Goal: Information Seeking & Learning: Learn about a topic

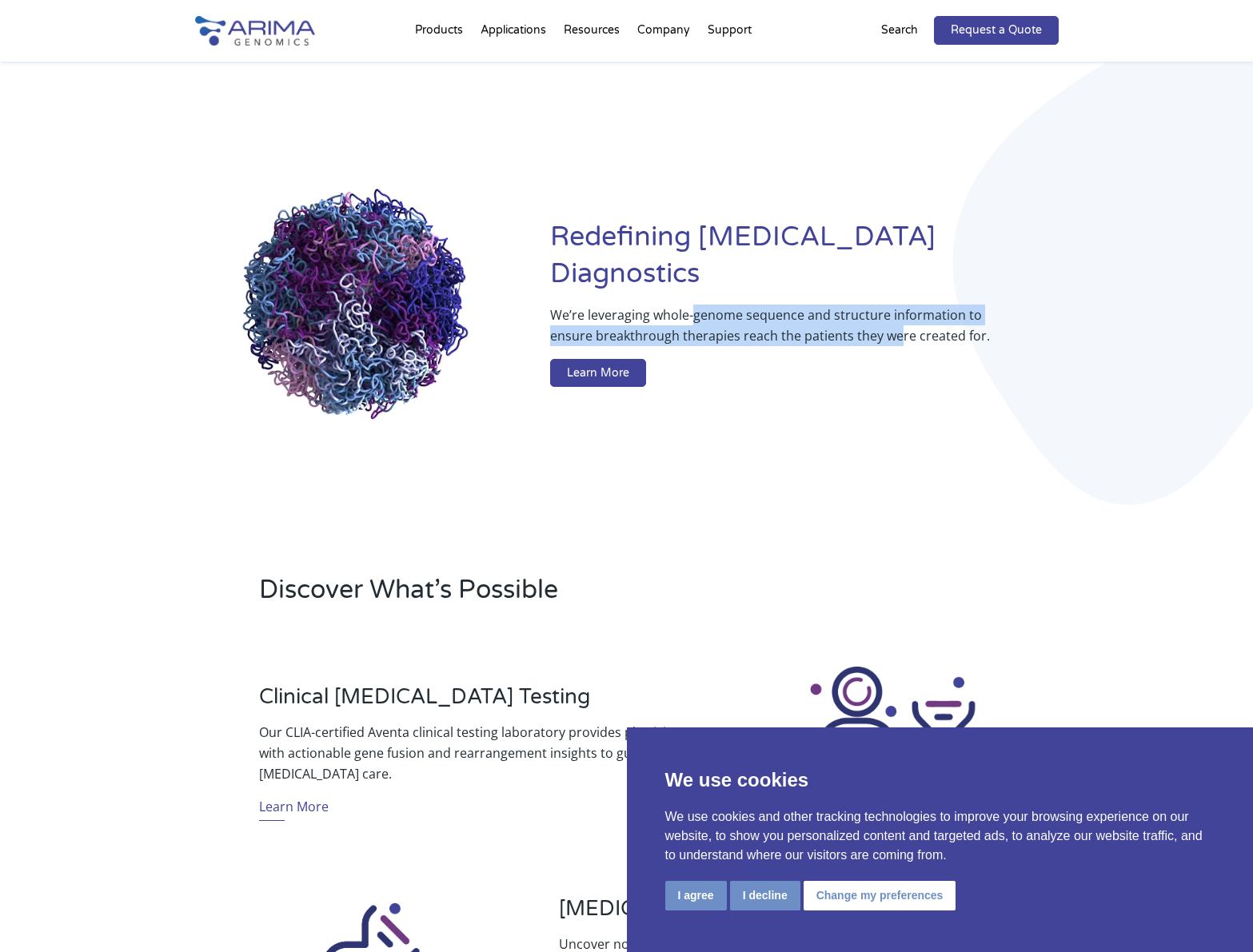
drag, startPoint x: 696, startPoint y: 291, endPoint x: 894, endPoint y: 313, distance: 199.2
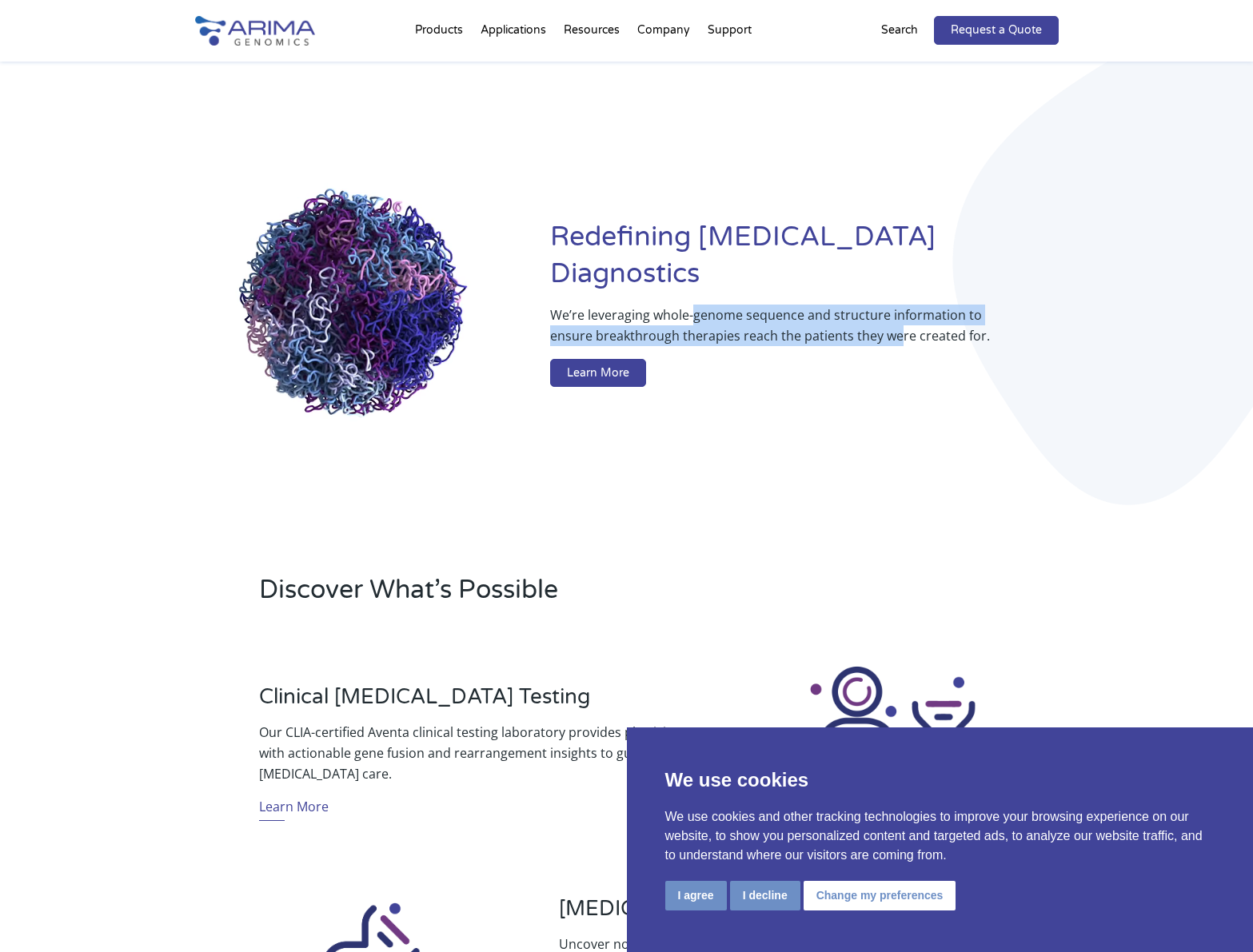
click at [894, 313] on p "We’re leveraging whole-genome sequence and structure information to ensure brea…" at bounding box center [772, 332] width 444 height 54
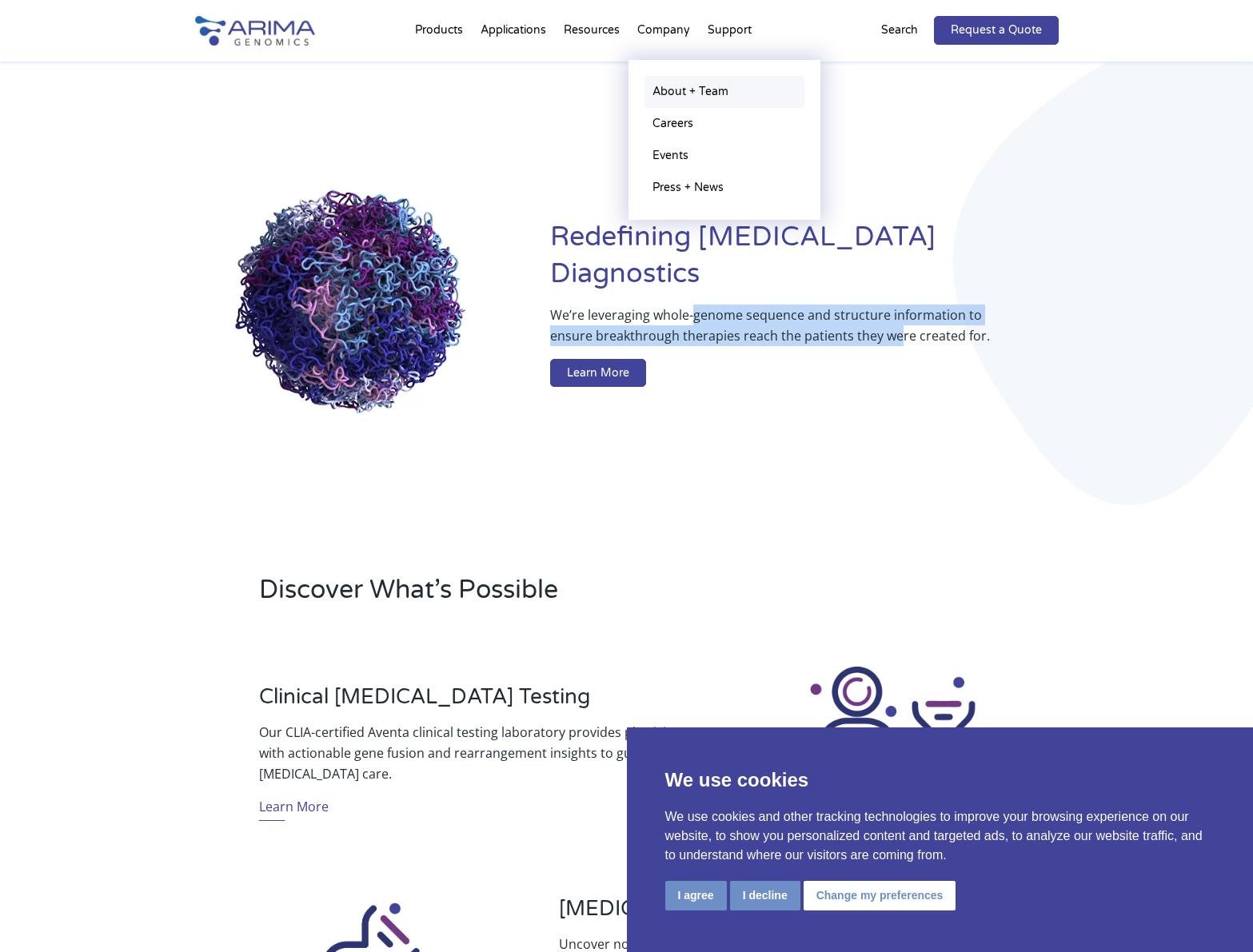
click at [670, 83] on link "About + Team" at bounding box center [725, 92] width 160 height 32
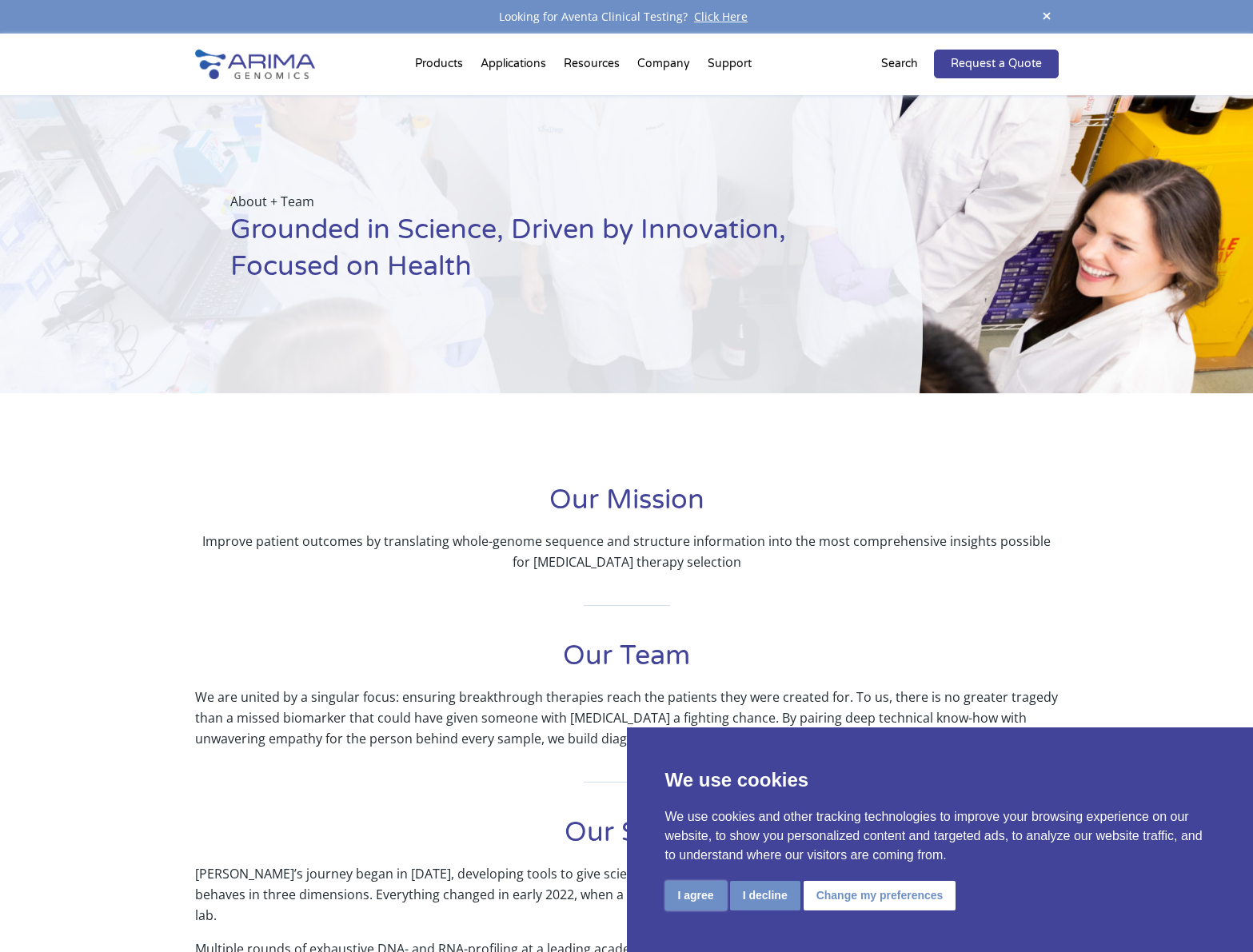
click at [691, 898] on button "I agree" at bounding box center [696, 895] width 62 height 30
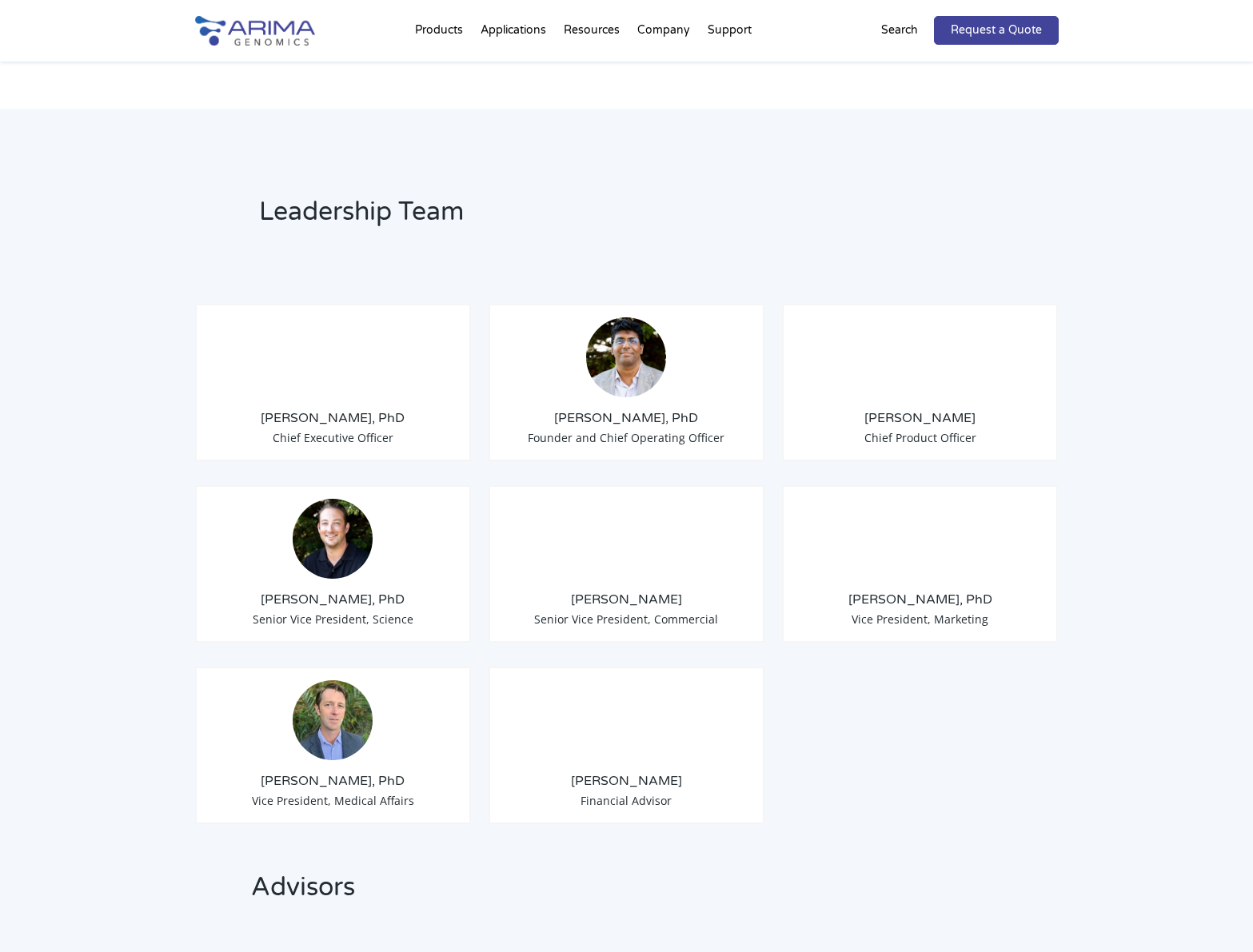
scroll to position [1087, 0]
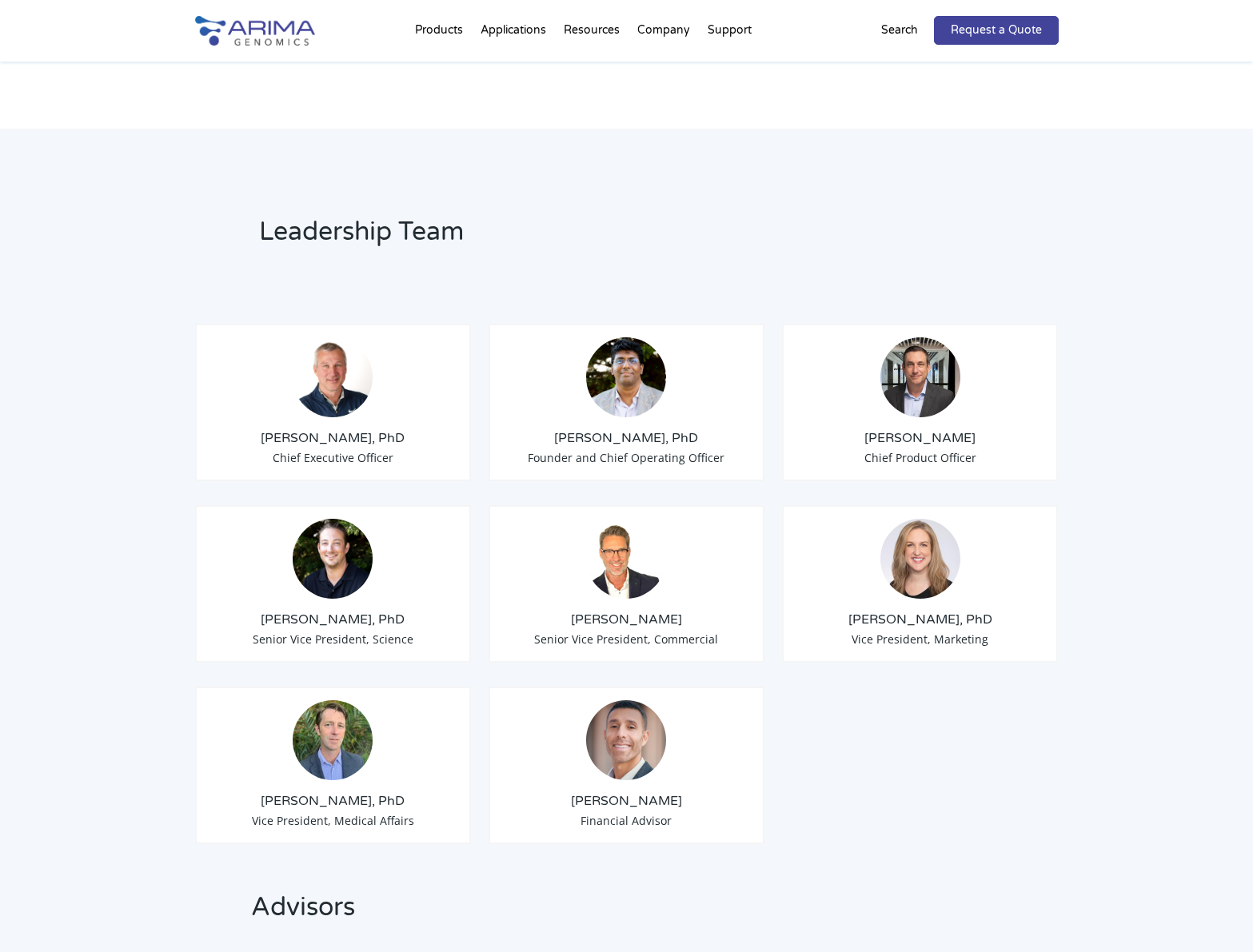
click at [705, 611] on h3 "David Duvall" at bounding box center [626, 619] width 250 height 17
click at [636, 611] on h3 "David Duvall" at bounding box center [626, 619] width 250 height 17
click at [626, 519] on img at bounding box center [626, 559] width 80 height 80
click at [623, 532] on img at bounding box center [626, 559] width 80 height 80
click at [302, 358] on img at bounding box center [332, 378] width 80 height 80
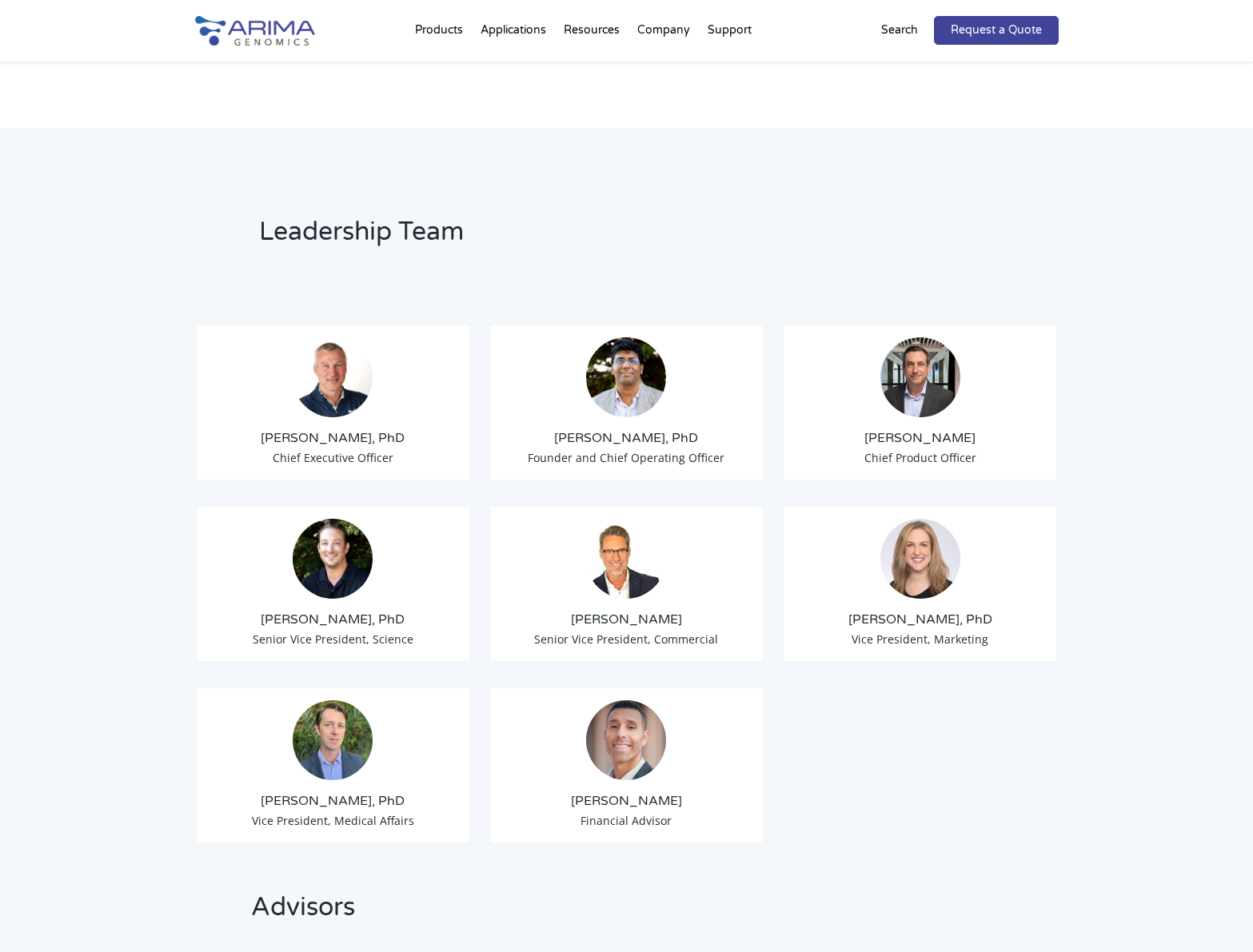
click at [329, 359] on img at bounding box center [332, 378] width 80 height 80
click at [336, 429] on h3 "Tom Willis, PhD" at bounding box center [333, 437] width 250 height 17
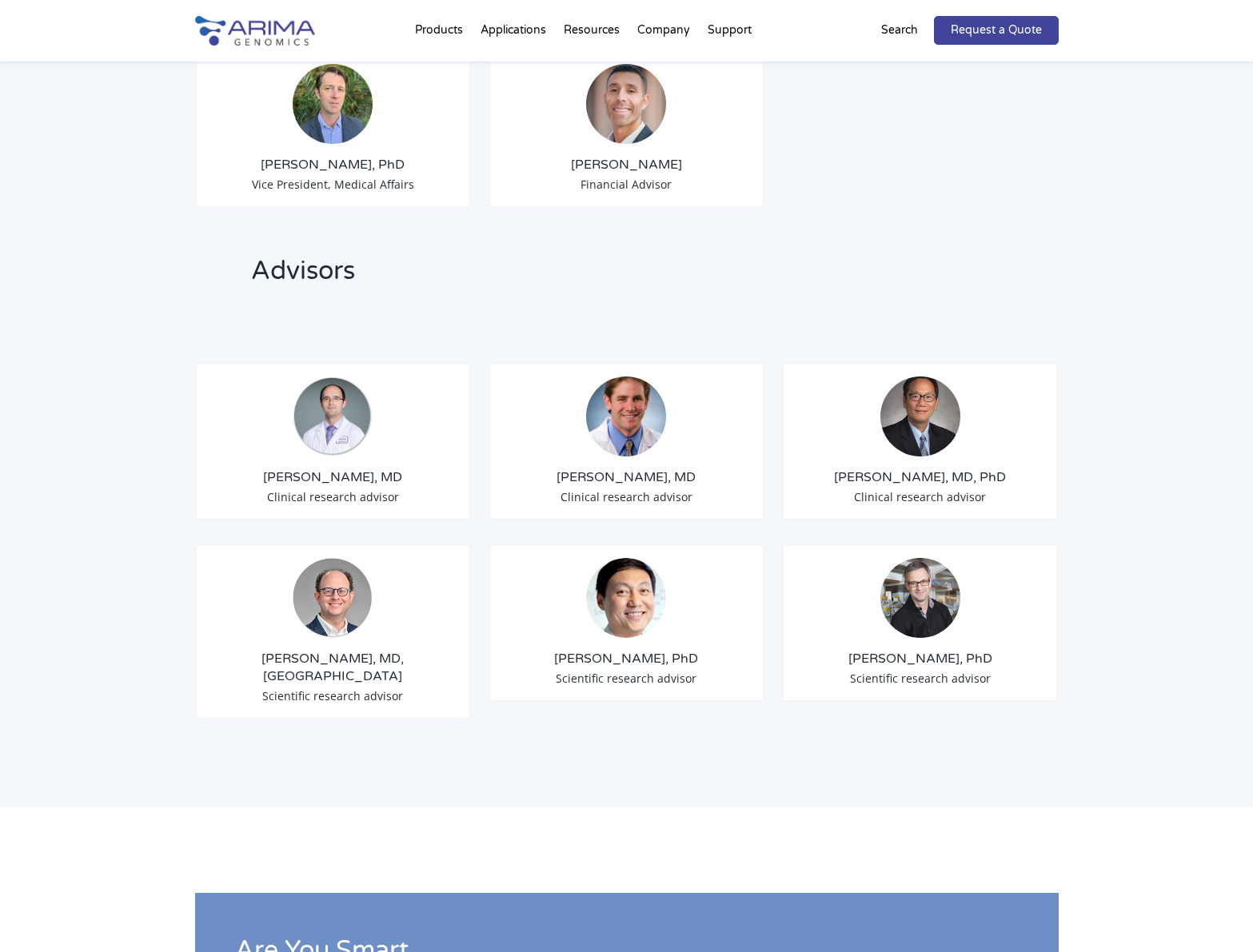
scroll to position [1726, 0]
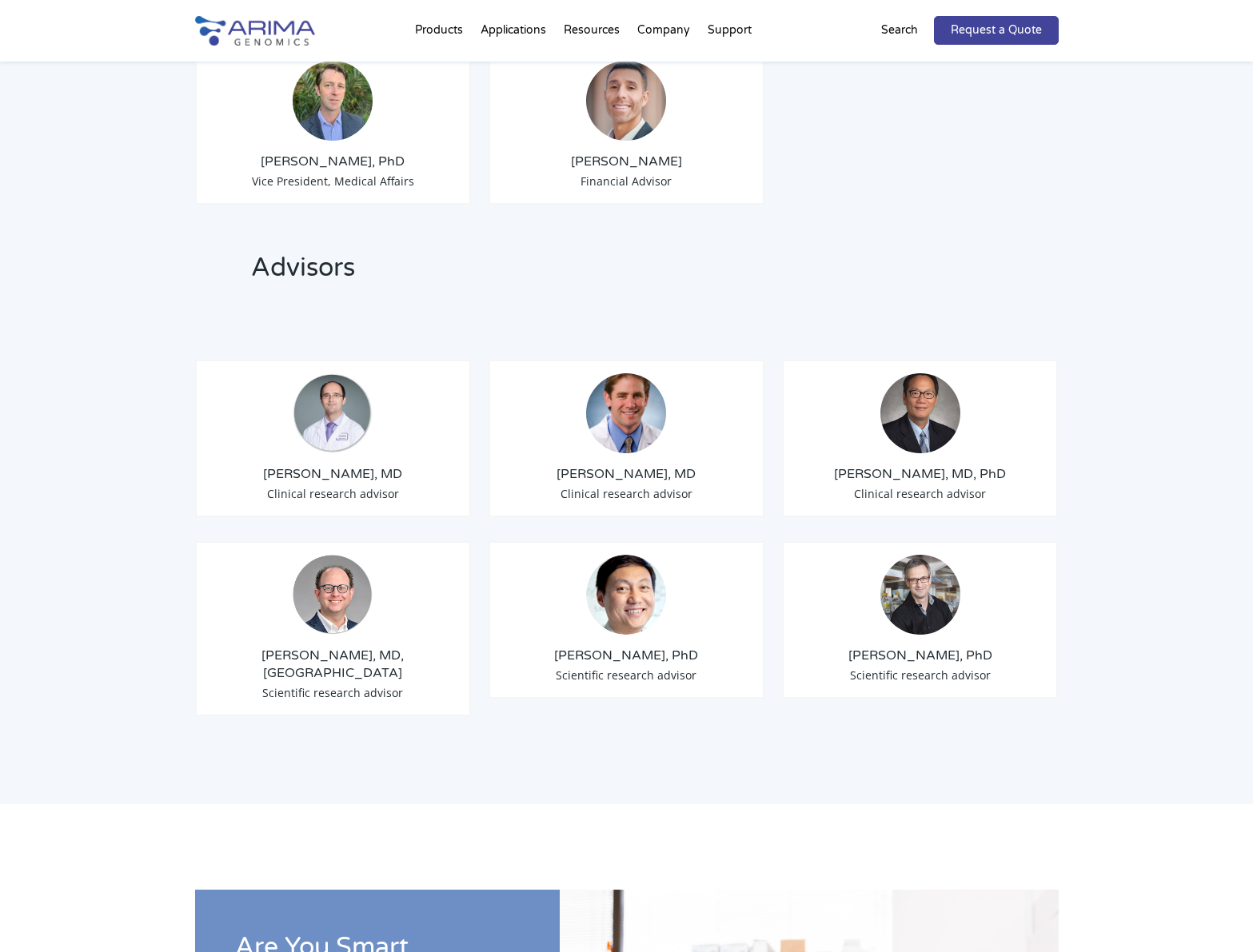
click at [347, 466] on h3 "Matija Snuderl, MD" at bounding box center [333, 474] width 250 height 17
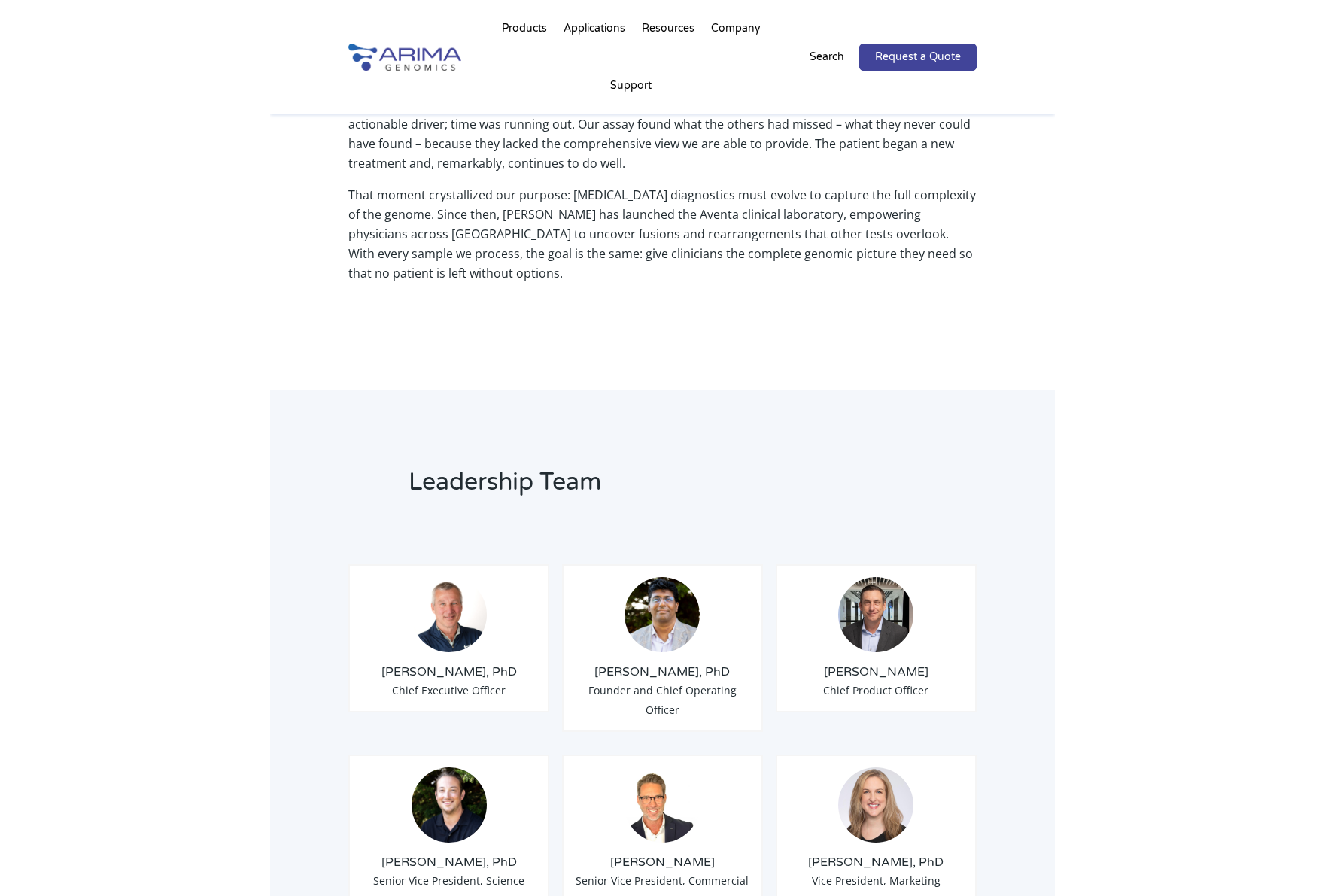
scroll to position [0, 0]
